Goal: Transaction & Acquisition: Purchase product/service

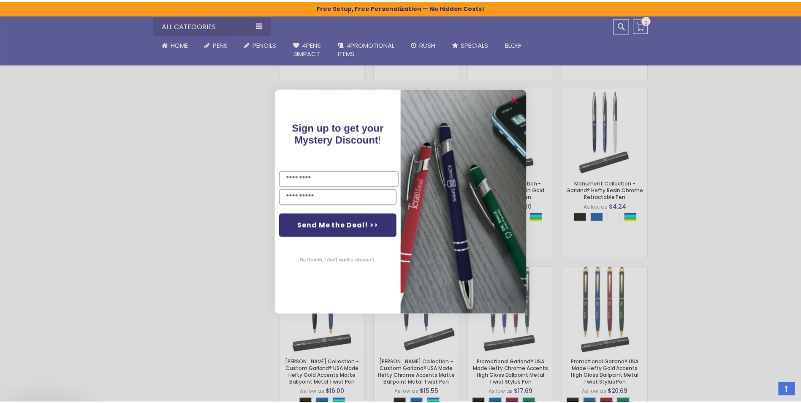
scroll to position [507, 0]
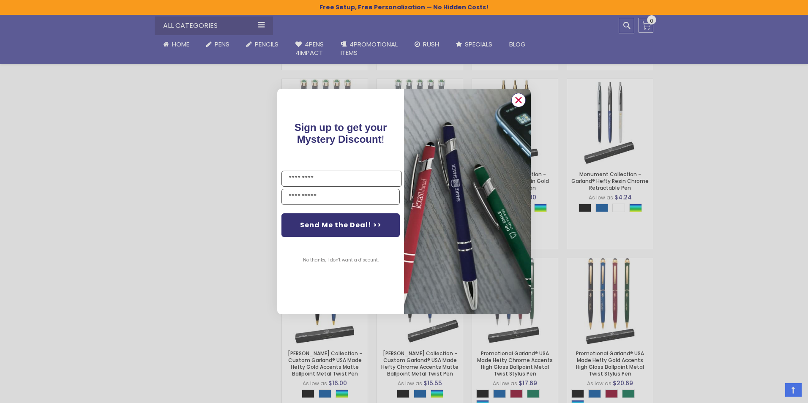
click at [518, 101] on icon "Close dialog" at bounding box center [518, 100] width 5 height 5
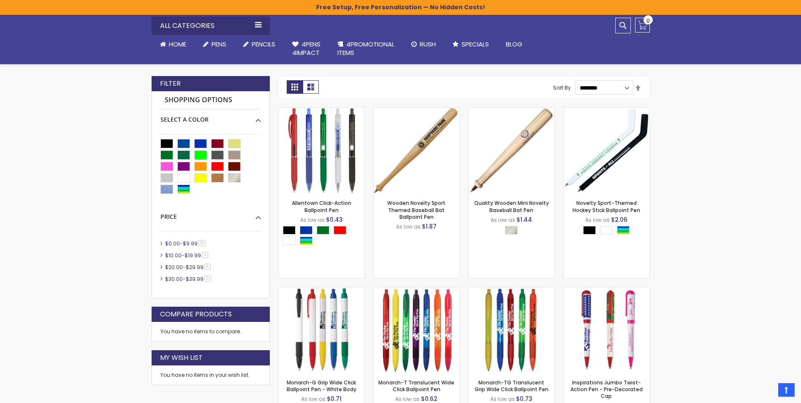
scroll to position [42, 0]
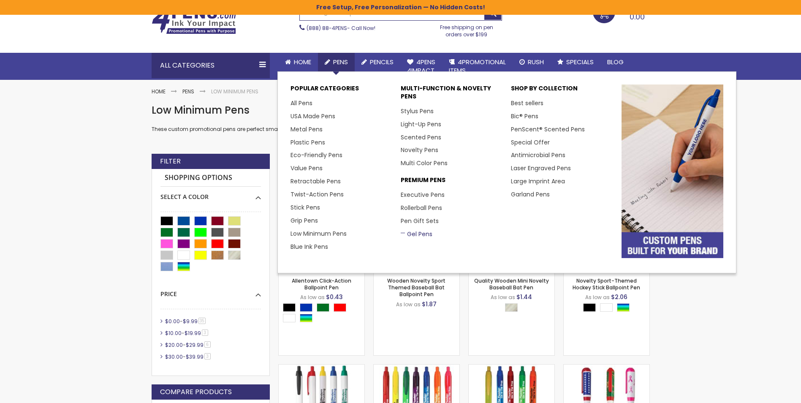
click at [417, 235] on link "Gel Pens" at bounding box center [417, 234] width 32 height 8
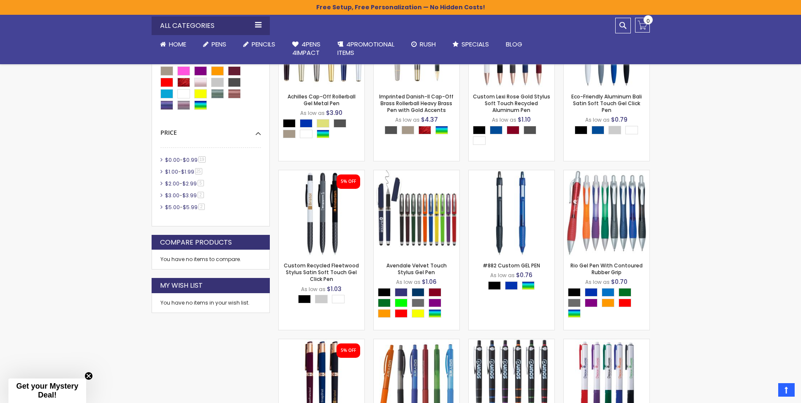
scroll to position [296, 0]
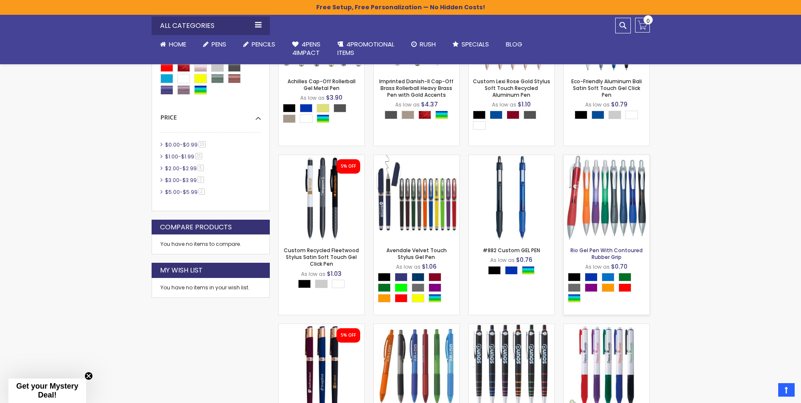
click at [610, 251] on link "Rio Gel Pen With Contoured Rubber Grip" at bounding box center [607, 254] width 72 height 14
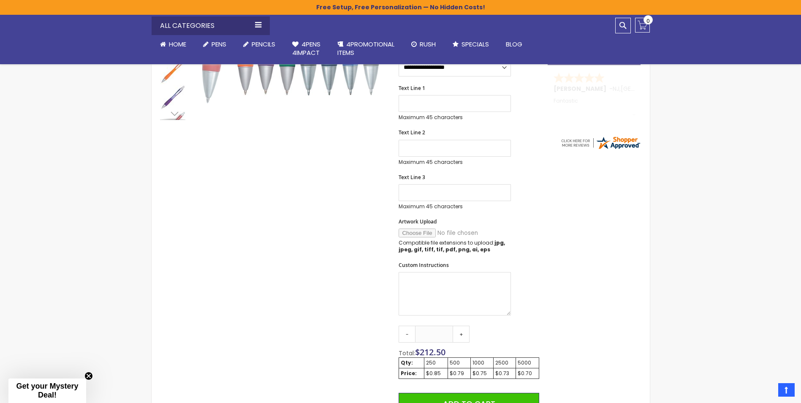
scroll to position [296, 0]
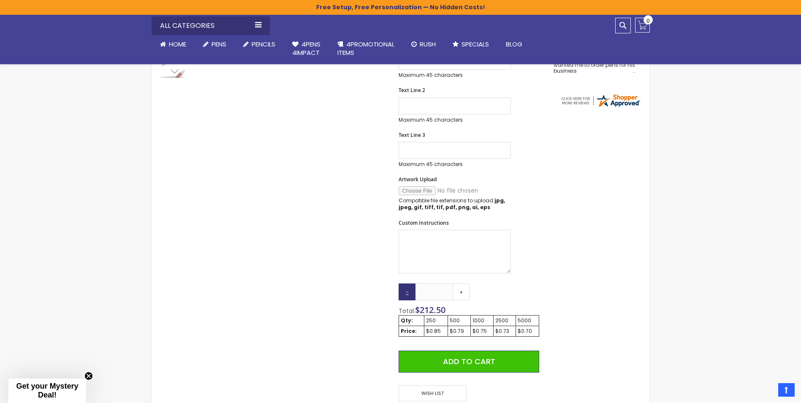
click at [409, 293] on link "-" at bounding box center [407, 291] width 17 height 17
click at [456, 293] on link "+" at bounding box center [461, 291] width 17 height 17
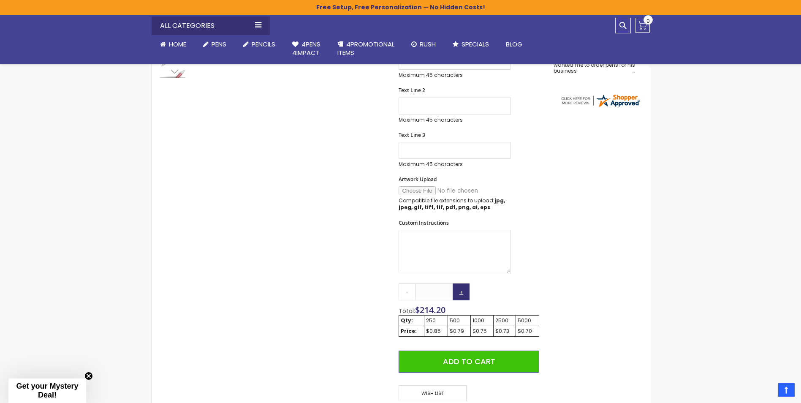
click at [456, 293] on link "+" at bounding box center [461, 291] width 17 height 17
click at [409, 293] on link "-" at bounding box center [407, 291] width 17 height 17
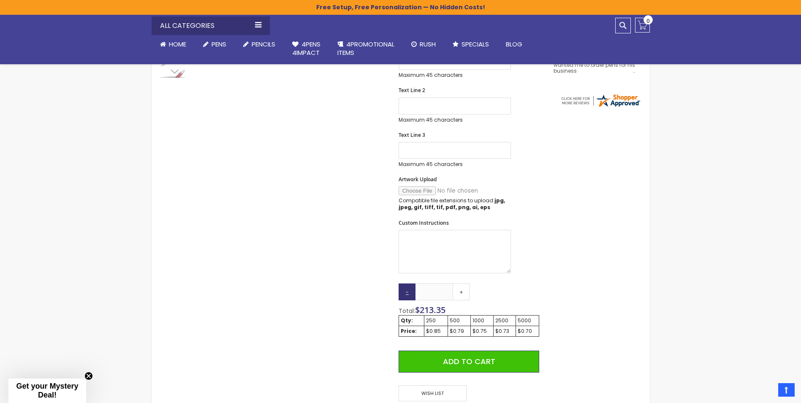
type input "***"
click at [409, 293] on link "-" at bounding box center [407, 291] width 17 height 17
